Goal: Information Seeking & Learning: Learn about a topic

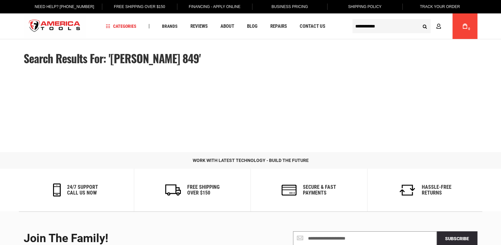
click at [212, 104] on div at bounding box center [251, 112] width 454 height 34
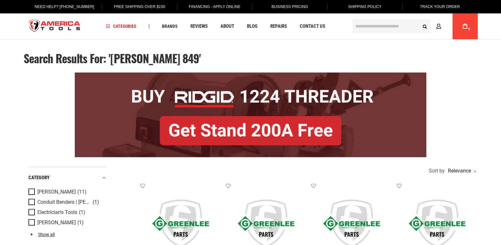
click at [272, 104] on img at bounding box center [251, 115] width 352 height 85
click at [276, 186] on link at bounding box center [266, 223] width 81 height 81
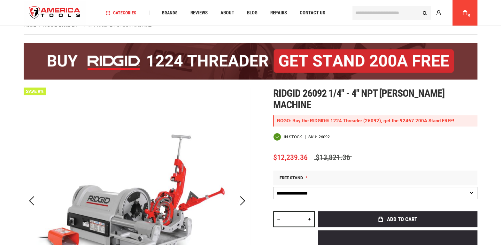
scroll to position [29, 0]
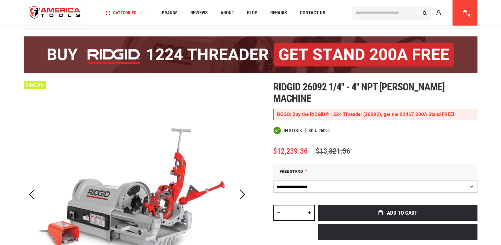
drag, startPoint x: 317, startPoint y: 149, endPoint x: 318, endPoint y: 143, distance: 5.7
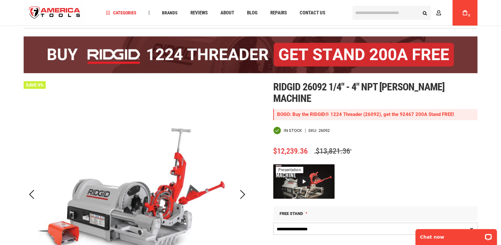
scroll to position [0, 0]
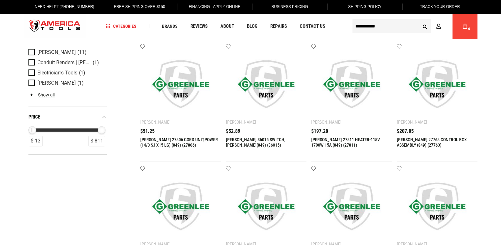
scroll to position [145, 0]
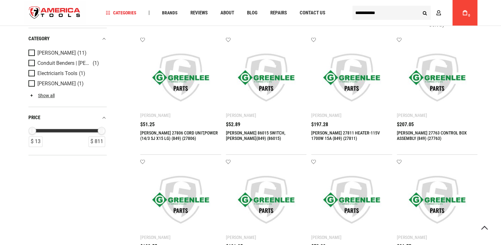
click at [357, 101] on img at bounding box center [352, 77] width 68 height 68
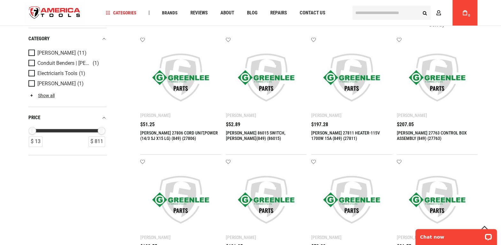
scroll to position [0, 0]
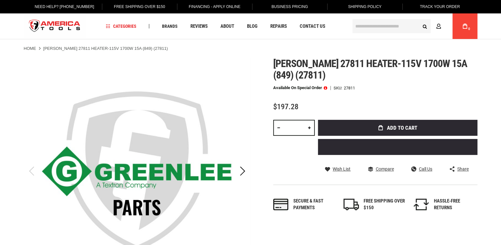
type input "**********"
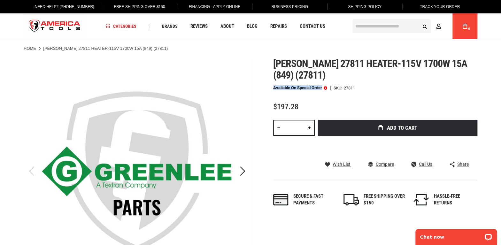
drag, startPoint x: 271, startPoint y: 87, endPoint x: 322, endPoint y: 89, distance: 50.6
click at [322, 89] on div "Skip to the end of the images gallery Skip to the beginning of the images galle…" at bounding box center [251, 184] width 454 height 253
copy p "Available on Special Order"
